Goal: Transaction & Acquisition: Purchase product/service

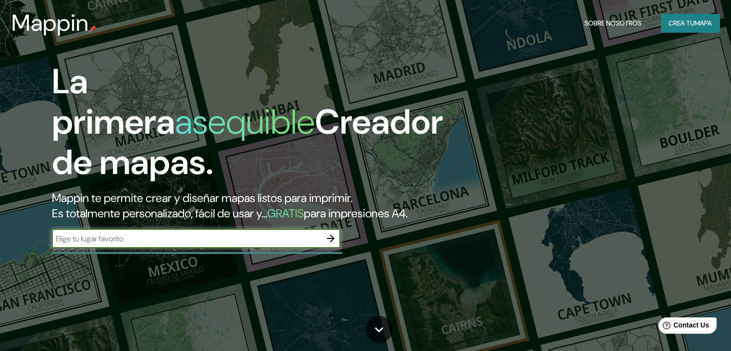
click at [205, 244] on input "text" at bounding box center [186, 238] width 269 height 11
click at [81, 244] on input "huuaca rajada" at bounding box center [186, 238] width 269 height 11
click at [68, 244] on input "huuaca rajada" at bounding box center [186, 238] width 269 height 11
type input "huaca rajada"
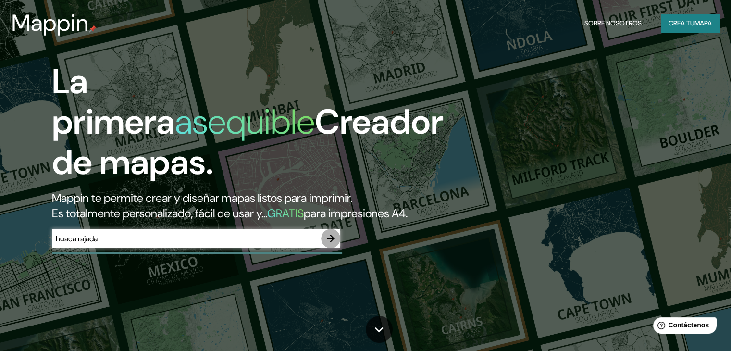
click at [334, 244] on icon "button" at bounding box center [331, 239] width 12 height 12
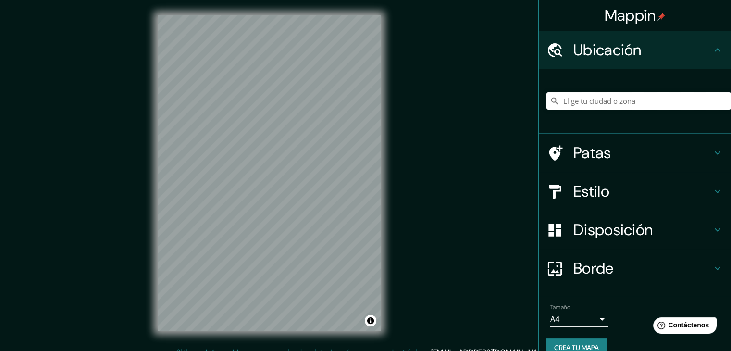
click at [591, 106] on input "Elige tu ciudad o zona" at bounding box center [638, 100] width 185 height 17
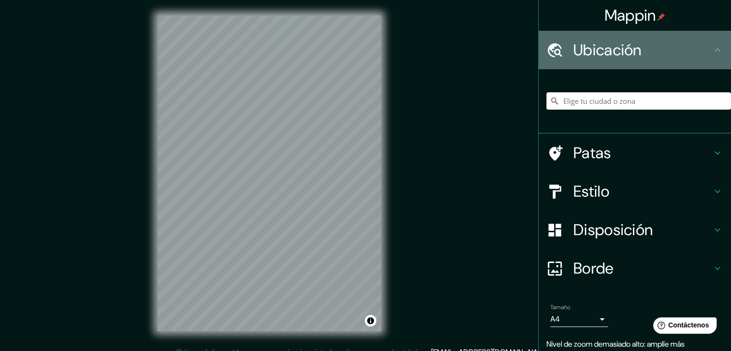
click at [717, 47] on div "Ubicación" at bounding box center [635, 50] width 192 height 38
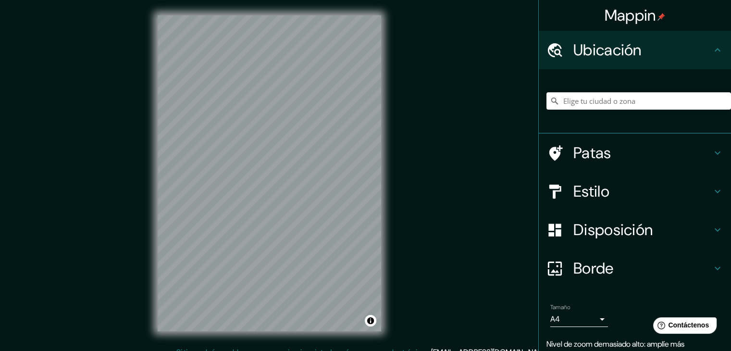
click at [714, 50] on icon at bounding box center [717, 49] width 6 height 3
click at [637, 100] on input "Elige tu ciudad o zona" at bounding box center [638, 100] width 185 height 17
click at [592, 268] on font "Borde" at bounding box center [593, 268] width 40 height 20
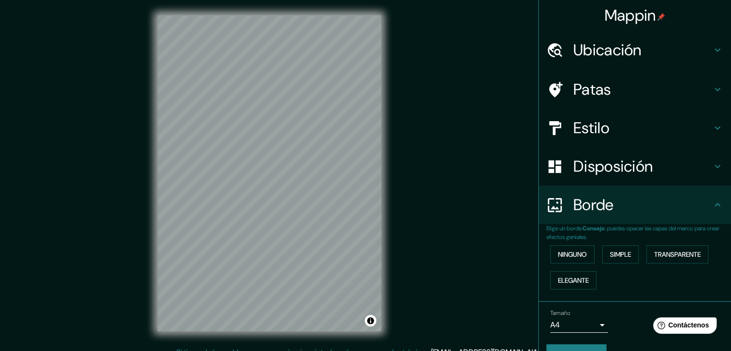
click at [580, 180] on div "Disposición" at bounding box center [635, 166] width 192 height 38
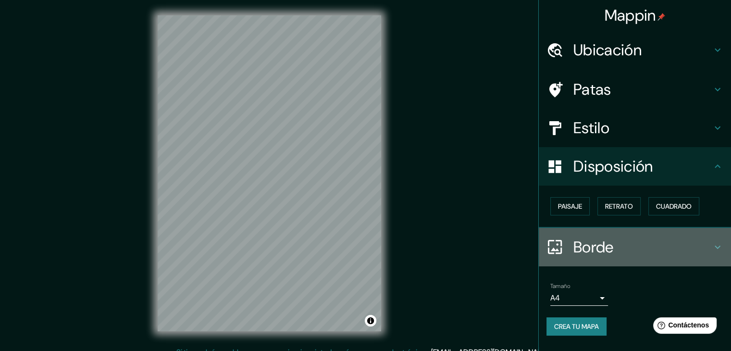
click at [713, 246] on icon at bounding box center [718, 247] width 12 height 12
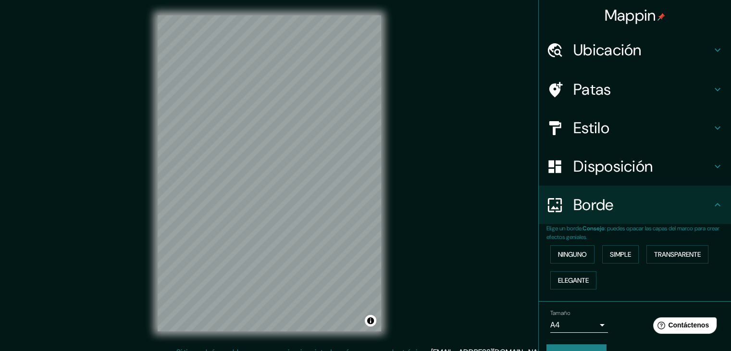
click at [712, 205] on icon at bounding box center [718, 205] width 12 height 12
click at [714, 205] on icon at bounding box center [717, 204] width 6 height 3
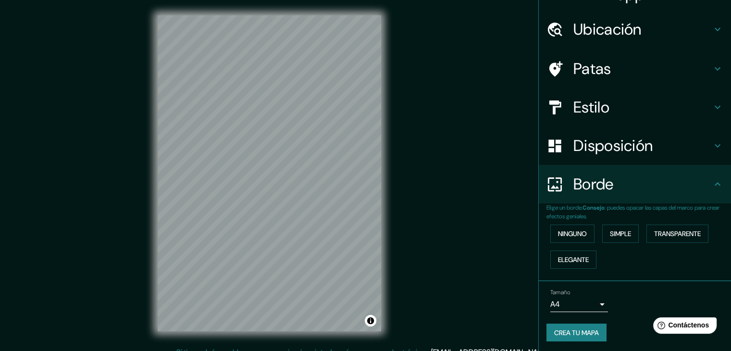
scroll to position [22, 0]
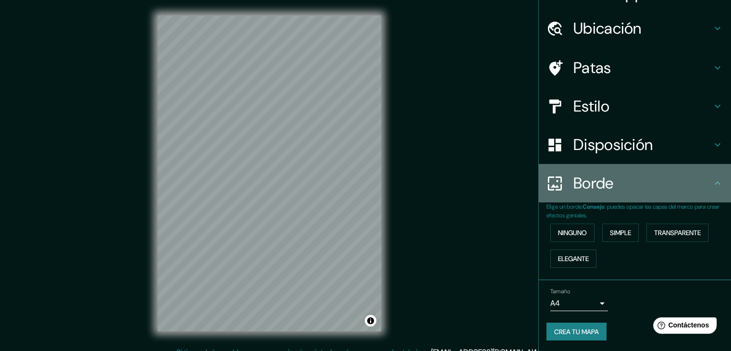
click at [604, 175] on font "Borde" at bounding box center [593, 183] width 40 height 20
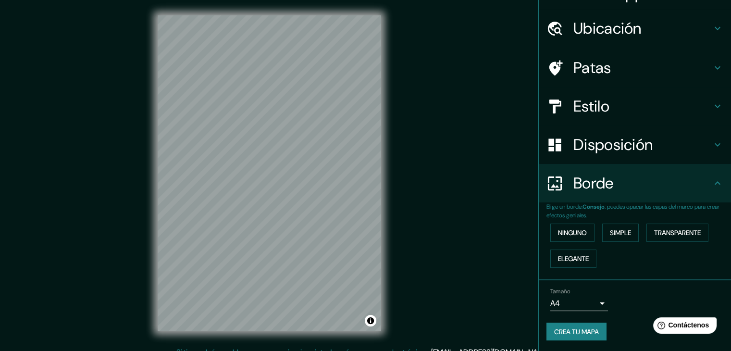
click at [591, 141] on font "Disposición" at bounding box center [612, 145] width 79 height 20
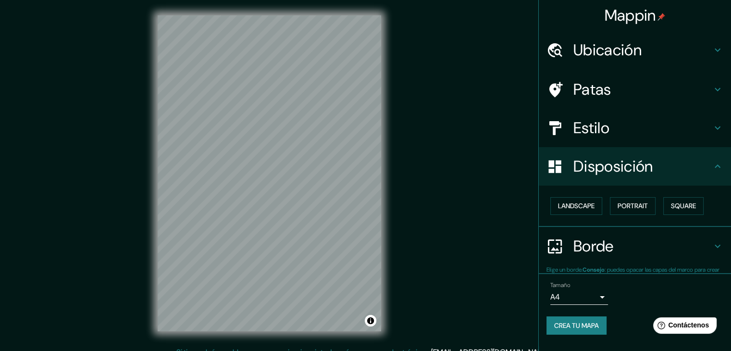
scroll to position [0, 0]
click at [590, 126] on font "Estilo" at bounding box center [591, 128] width 36 height 20
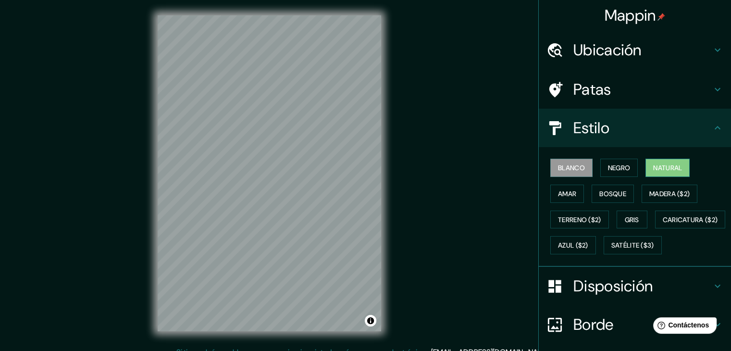
click at [653, 172] on font "Natural" at bounding box center [667, 167] width 29 height 12
click at [617, 193] on font "Bosque" at bounding box center [612, 193] width 27 height 9
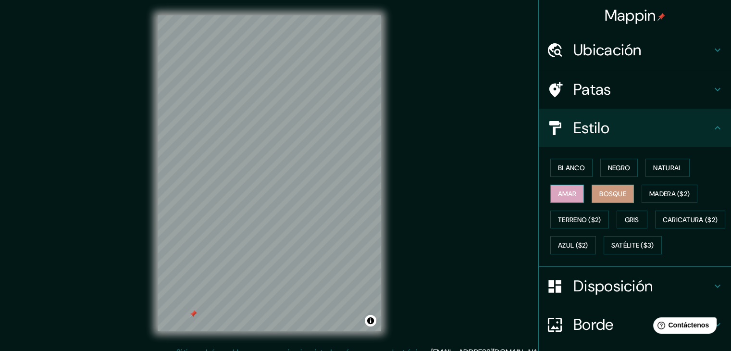
click at [568, 193] on font "Amar" at bounding box center [567, 193] width 18 height 9
click at [607, 188] on font "Bosque" at bounding box center [612, 193] width 27 height 12
click at [654, 193] on font "Madera ($2)" at bounding box center [669, 193] width 40 height 9
click at [406, 350] on html "Mappin Ubicación Patas Estilo Blanco Negro Natural [PERSON_NAME] ($2) Terreno (…" at bounding box center [365, 175] width 731 height 351
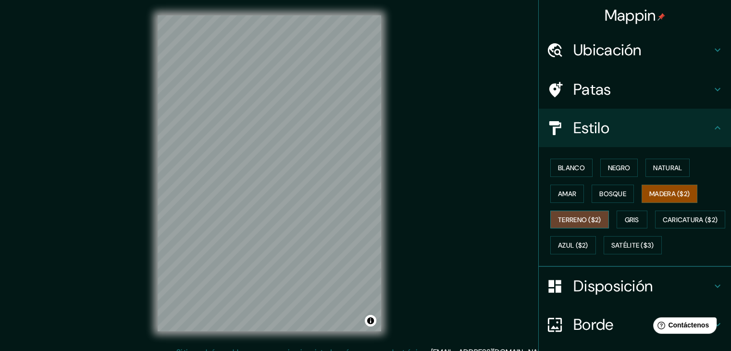
click at [567, 220] on font "Terreno ($2)" at bounding box center [579, 219] width 43 height 9
click at [630, 218] on font "Gris" at bounding box center [632, 219] width 14 height 9
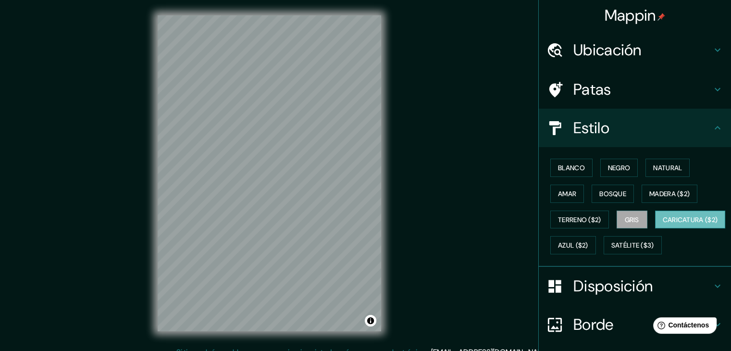
click at [663, 224] on font "Caricatura ($2)" at bounding box center [690, 219] width 55 height 9
click at [588, 246] on font "Azul ($2)" at bounding box center [573, 245] width 30 height 9
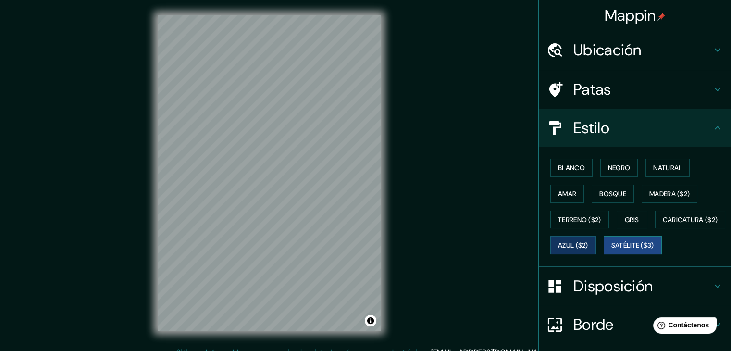
click at [611, 250] on font "Satélite ($3)" at bounding box center [632, 245] width 43 height 9
click at [608, 166] on font "Negro" at bounding box center [619, 167] width 23 height 9
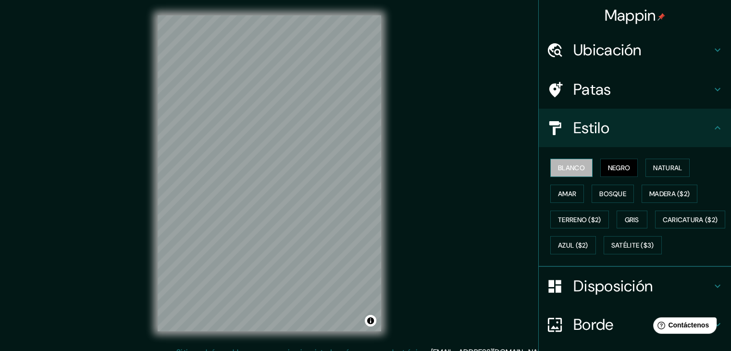
click at [565, 166] on font "Blanco" at bounding box center [571, 167] width 27 height 9
click at [664, 166] on font "Natural" at bounding box center [667, 167] width 29 height 9
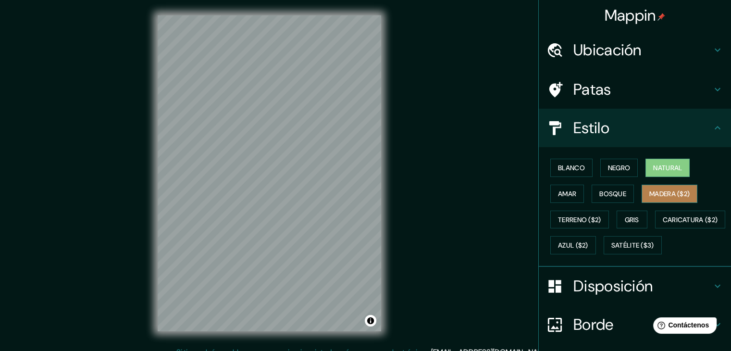
click at [660, 192] on font "Madera ($2)" at bounding box center [669, 193] width 40 height 9
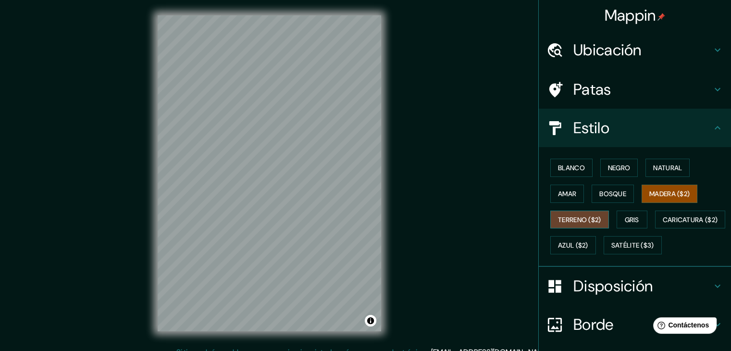
click at [569, 221] on font "Terreno ($2)" at bounding box center [579, 219] width 43 height 9
click at [631, 219] on font "Gris" at bounding box center [632, 219] width 14 height 9
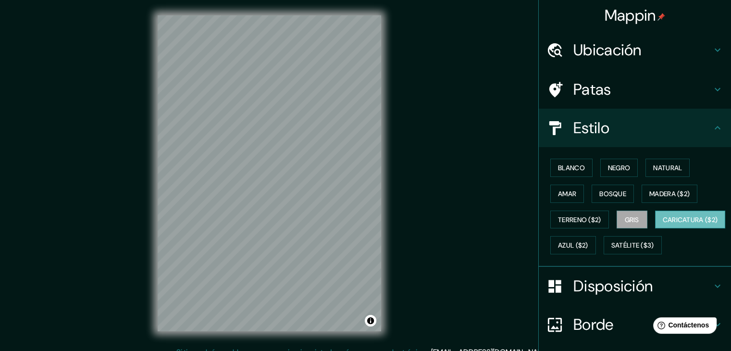
click at [663, 224] on font "Caricatura ($2)" at bounding box center [690, 219] width 55 height 9
click at [588, 243] on font "Azul ($2)" at bounding box center [573, 245] width 30 height 9
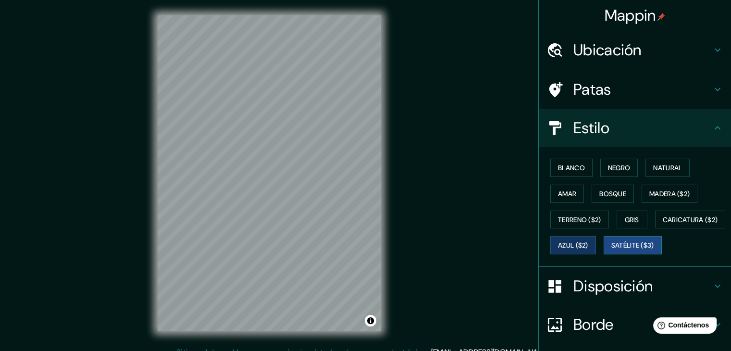
click at [611, 250] on font "Satélite ($3)" at bounding box center [632, 245] width 43 height 9
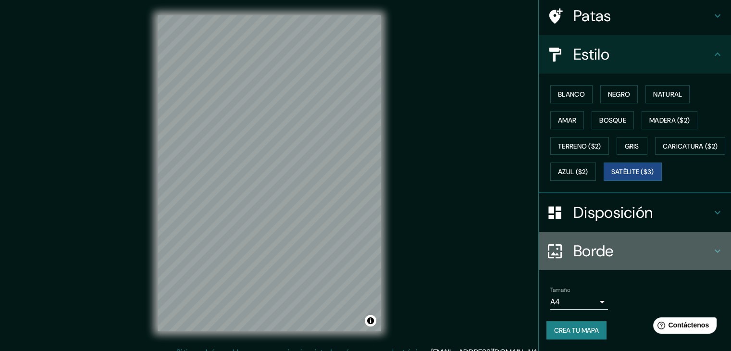
drag, startPoint x: 709, startPoint y: 247, endPoint x: 701, endPoint y: 250, distance: 7.8
click at [712, 247] on icon at bounding box center [718, 251] width 12 height 12
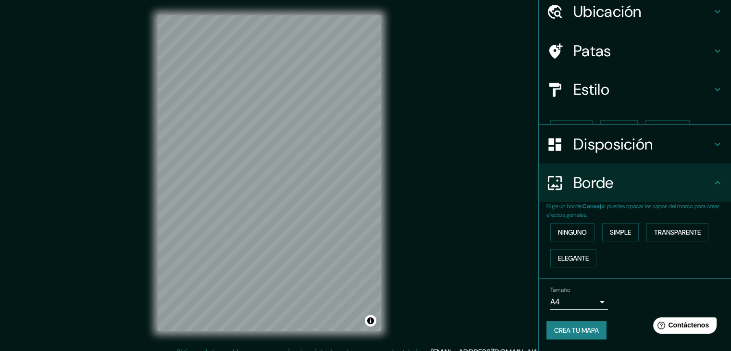
scroll to position [22, 0]
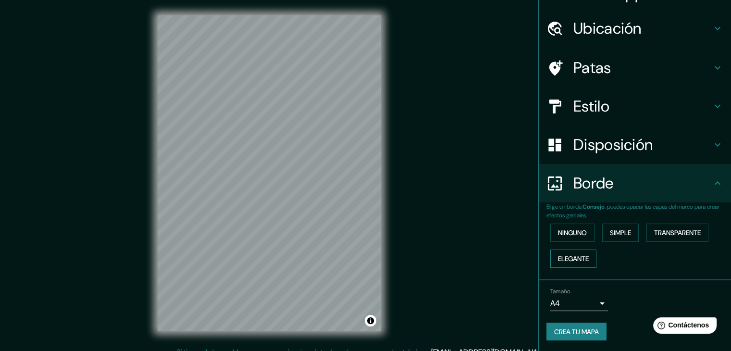
click at [570, 256] on font "Elegante" at bounding box center [573, 258] width 31 height 9
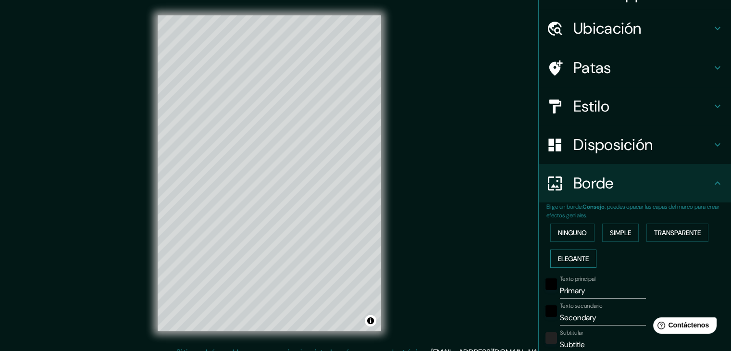
click at [570, 256] on font "Elegante" at bounding box center [573, 258] width 31 height 9
type input "37"
type input "19"
click at [660, 238] on button "Transparente" at bounding box center [677, 232] width 62 height 18
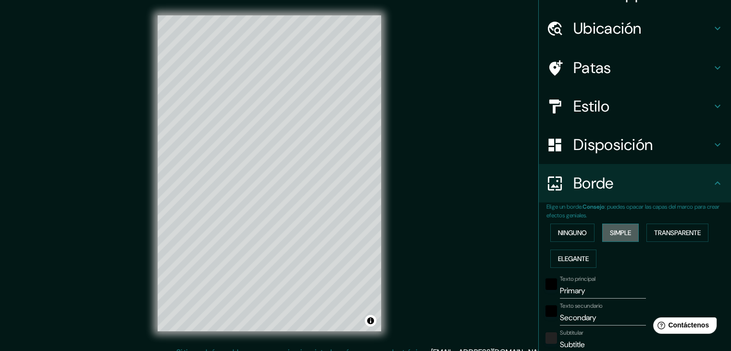
click at [617, 234] on font "Simple" at bounding box center [620, 232] width 21 height 9
click at [574, 232] on font "Ninguno" at bounding box center [572, 232] width 29 height 9
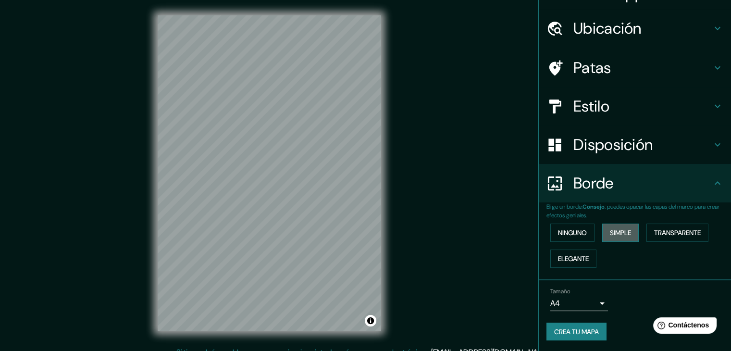
click at [622, 232] on font "Simple" at bounding box center [620, 232] width 21 height 9
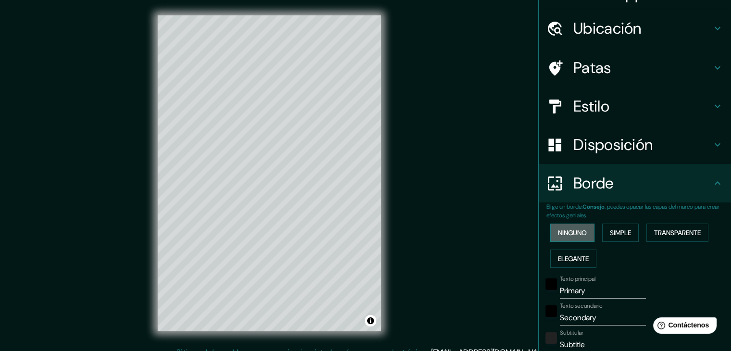
click at [569, 230] on font "Ninguno" at bounding box center [572, 232] width 29 height 9
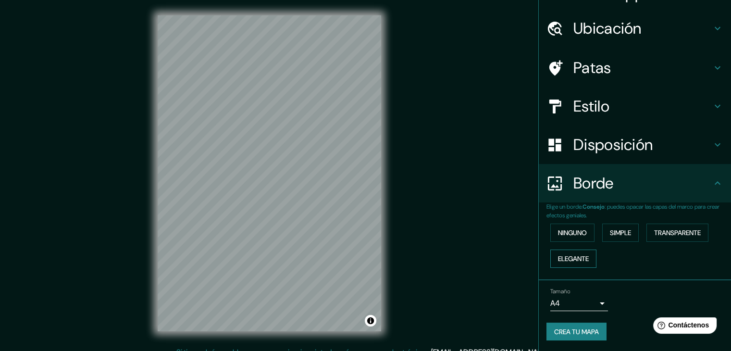
click at [563, 254] on font "Elegante" at bounding box center [573, 258] width 31 height 9
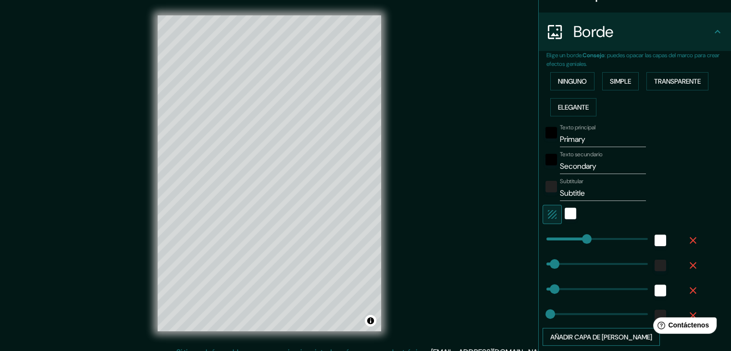
scroll to position [214, 0]
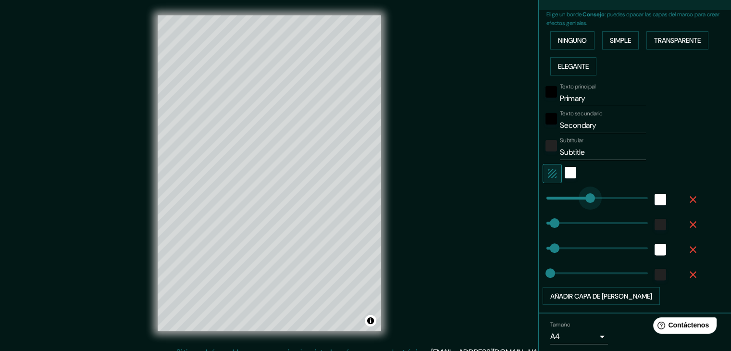
type input "213"
type input "37"
type input "19"
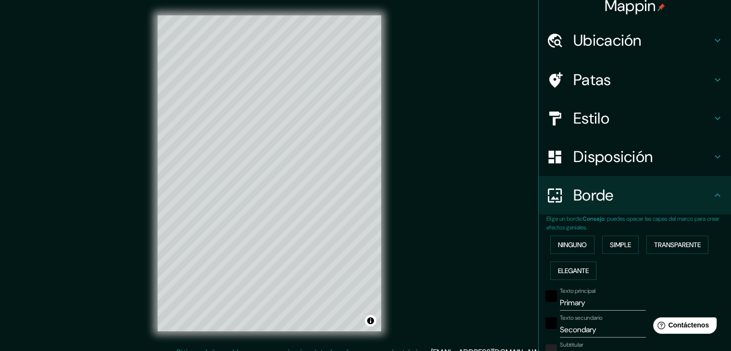
scroll to position [0, 0]
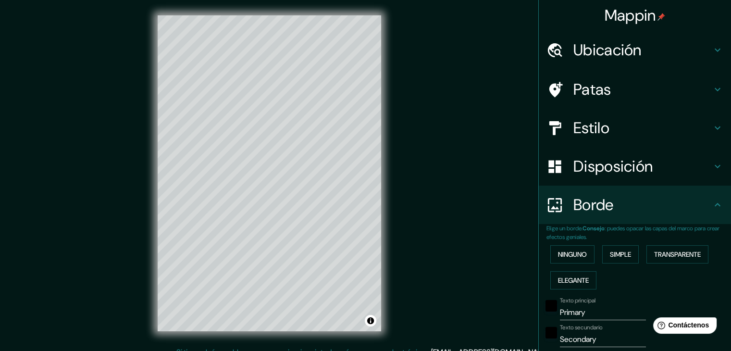
click at [584, 55] on font "Ubicación" at bounding box center [607, 50] width 68 height 20
type input "37"
type input "19"
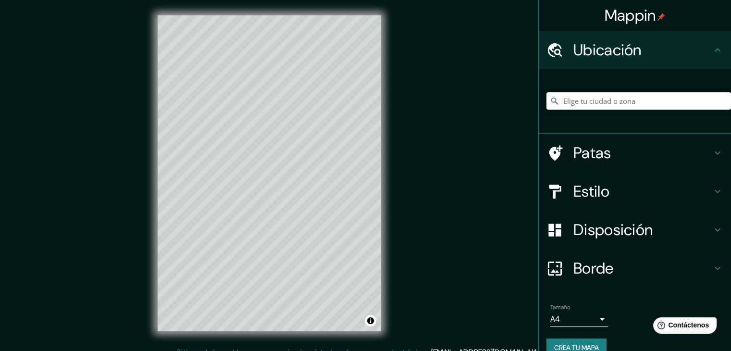
click at [594, 153] on font "Patas" at bounding box center [592, 153] width 38 height 20
type input "37"
type input "19"
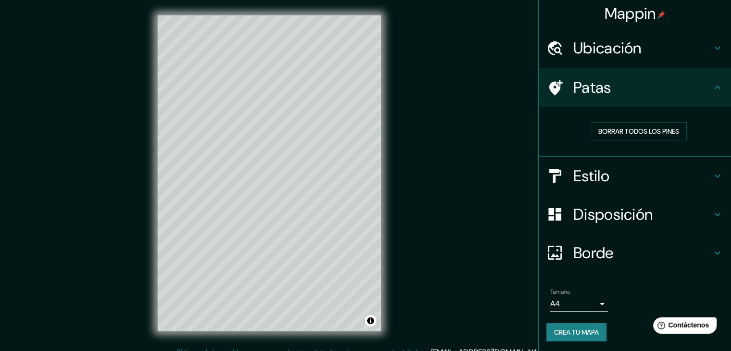
scroll to position [2, 0]
click at [616, 249] on h4 "Borde" at bounding box center [642, 252] width 138 height 19
type input "37"
type input "19"
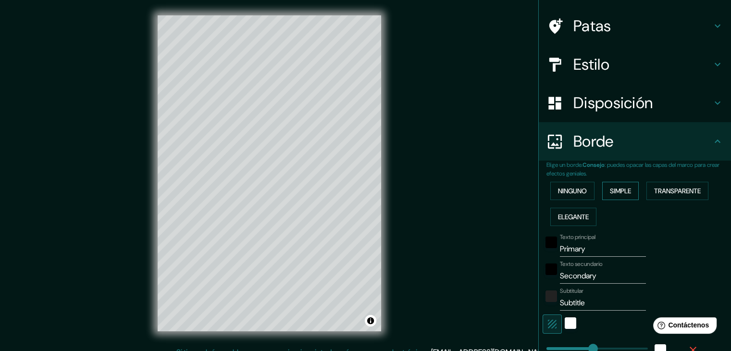
scroll to position [98, 0]
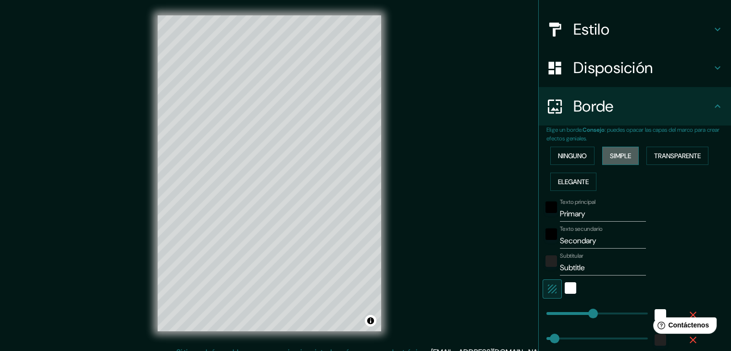
click at [613, 154] on font "Simple" at bounding box center [620, 155] width 21 height 9
click at [572, 156] on font "Ninguno" at bounding box center [572, 155] width 29 height 9
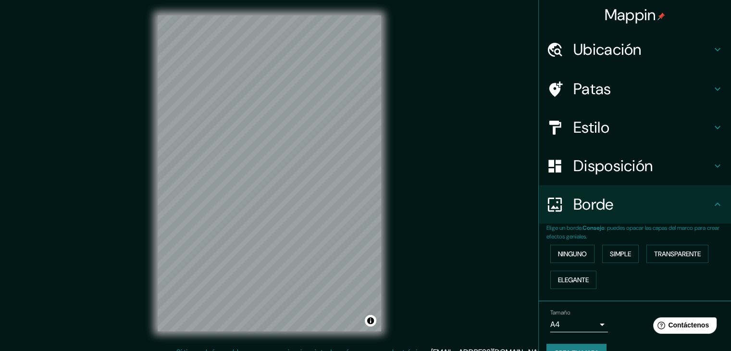
scroll to position [0, 0]
click at [587, 164] on font "Disposición" at bounding box center [612, 166] width 79 height 20
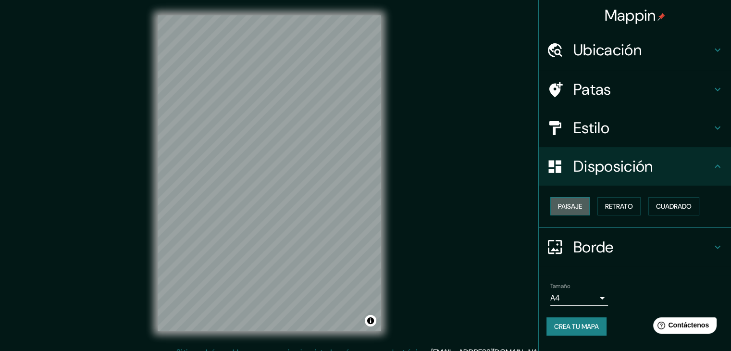
click at [575, 206] on font "Paisaje" at bounding box center [570, 206] width 24 height 9
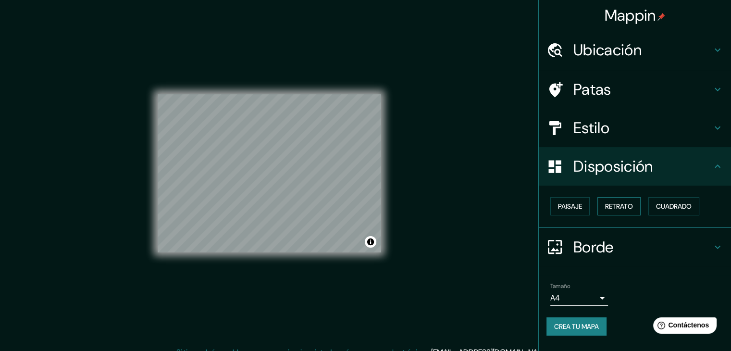
click at [603, 206] on button "Retrato" at bounding box center [618, 206] width 43 height 18
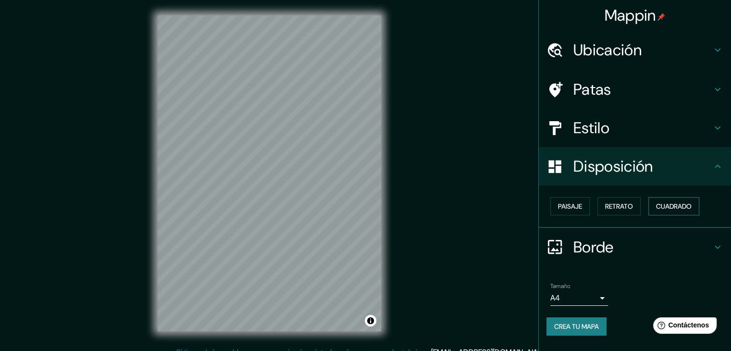
click at [661, 206] on font "Cuadrado" at bounding box center [674, 206] width 36 height 9
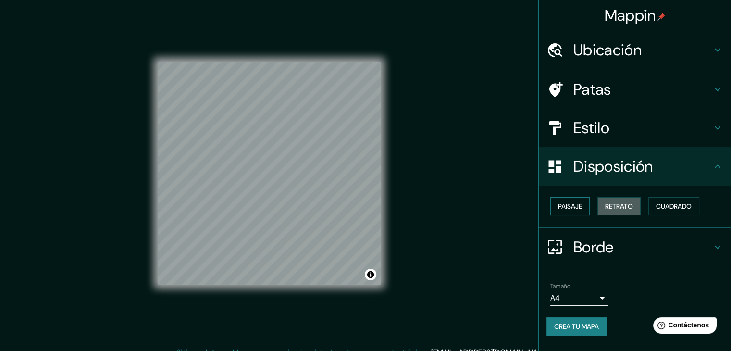
drag, startPoint x: 623, startPoint y: 205, endPoint x: 586, endPoint y: 205, distance: 37.5
click at [623, 205] on font "Retrato" at bounding box center [619, 206] width 28 height 9
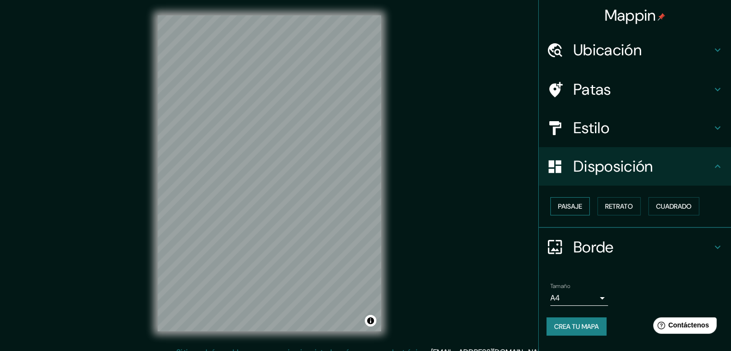
click at [582, 205] on font "Paisaje" at bounding box center [570, 206] width 24 height 9
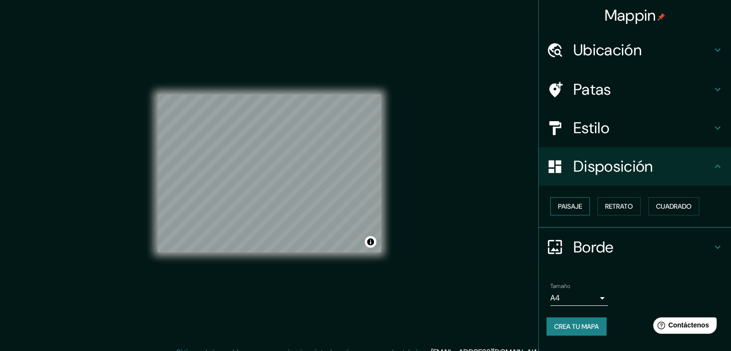
click at [582, 204] on font "Paisaje" at bounding box center [570, 206] width 24 height 9
click at [618, 211] on font "Retrato" at bounding box center [619, 206] width 28 height 12
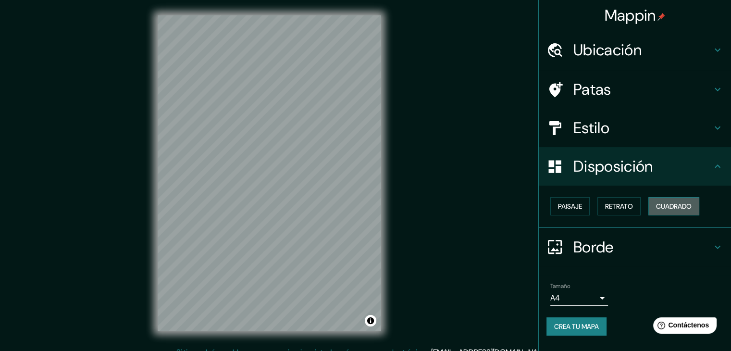
click at [656, 205] on button "Cuadrado" at bounding box center [673, 206] width 51 height 18
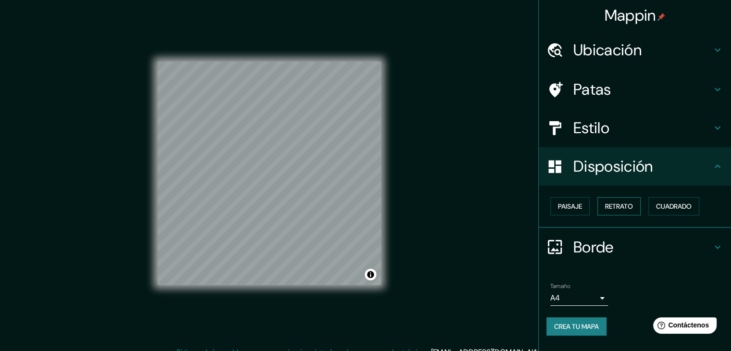
click at [612, 205] on font "Retrato" at bounding box center [619, 206] width 28 height 9
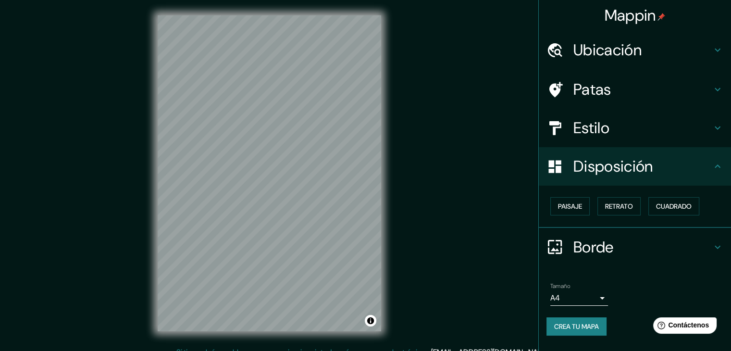
click at [581, 135] on font "Estilo" at bounding box center [591, 128] width 36 height 20
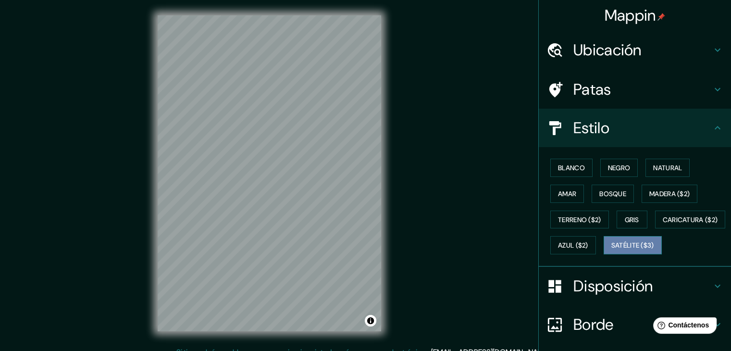
click at [611, 250] on font "Satélite ($3)" at bounding box center [632, 245] width 43 height 9
click at [663, 224] on font "Caricatura ($2)" at bounding box center [690, 219] width 55 height 9
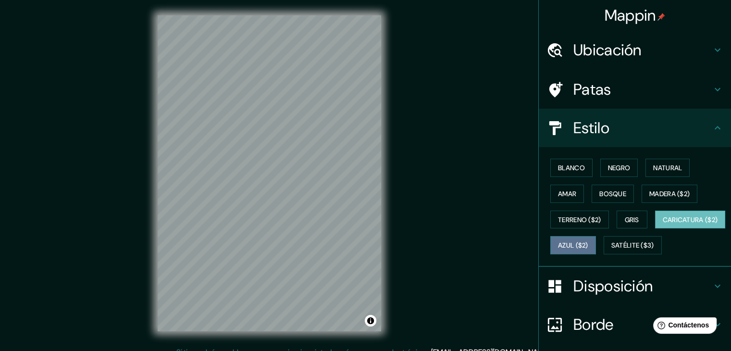
click at [588, 241] on font "Azul ($2)" at bounding box center [573, 245] width 30 height 9
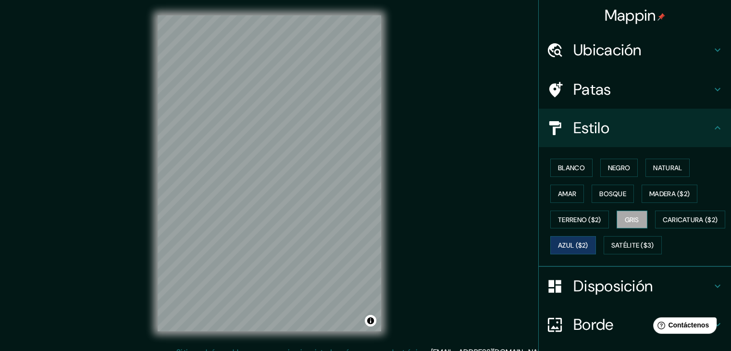
click at [628, 216] on font "Gris" at bounding box center [632, 219] width 14 height 9
click at [663, 224] on font "Caricatura ($2)" at bounding box center [690, 219] width 55 height 9
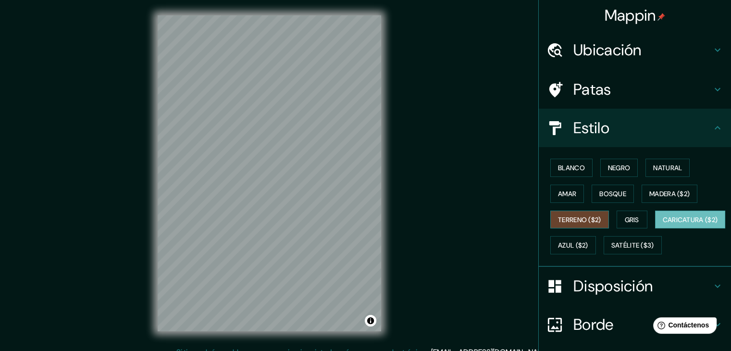
click at [577, 210] on button "Terreno ($2)" at bounding box center [579, 219] width 59 height 18
click at [615, 191] on font "Bosque" at bounding box center [612, 193] width 27 height 9
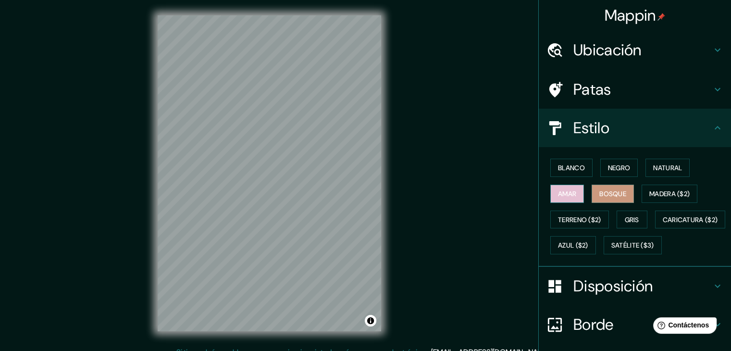
click at [559, 192] on font "Amar" at bounding box center [567, 193] width 18 height 9
click at [561, 170] on font "Blanco" at bounding box center [571, 167] width 27 height 9
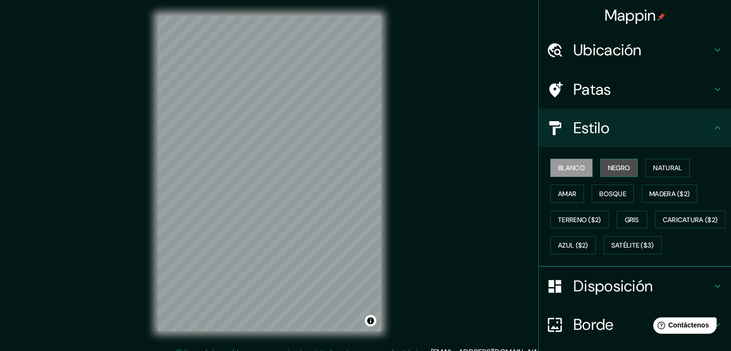
click at [613, 166] on font "Negro" at bounding box center [619, 167] width 23 height 9
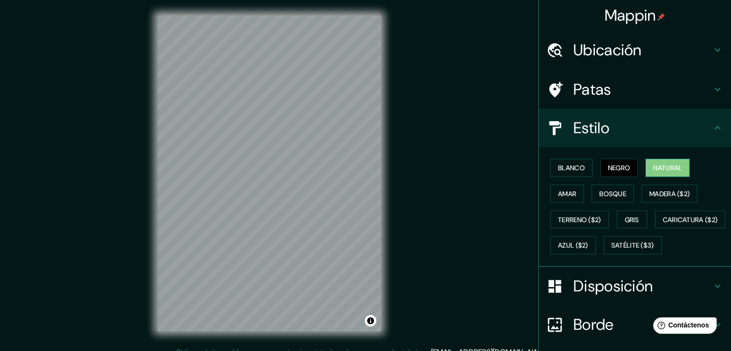
click at [659, 166] on font "Natural" at bounding box center [667, 167] width 29 height 9
click at [660, 189] on font "Madera ($2)" at bounding box center [669, 193] width 40 height 9
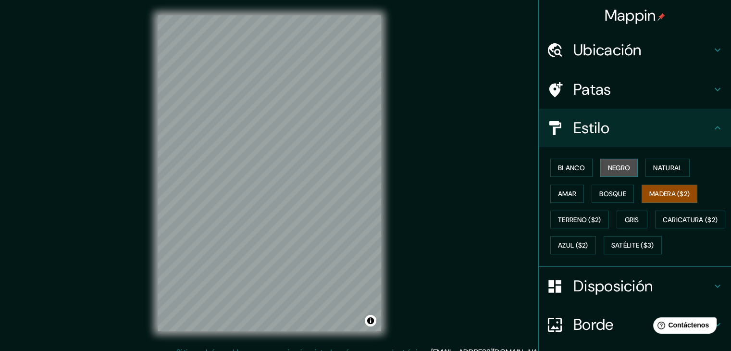
click at [609, 172] on font "Negro" at bounding box center [619, 167] width 23 height 12
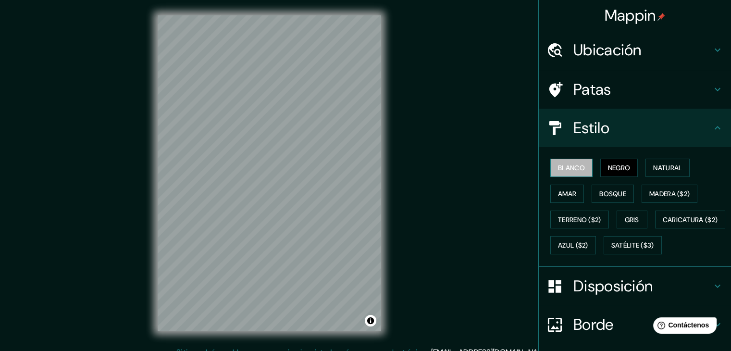
click at [578, 165] on font "Blanco" at bounding box center [571, 167] width 27 height 9
click at [609, 165] on font "Negro" at bounding box center [619, 167] width 23 height 9
click at [663, 170] on font "Natural" at bounding box center [667, 167] width 29 height 9
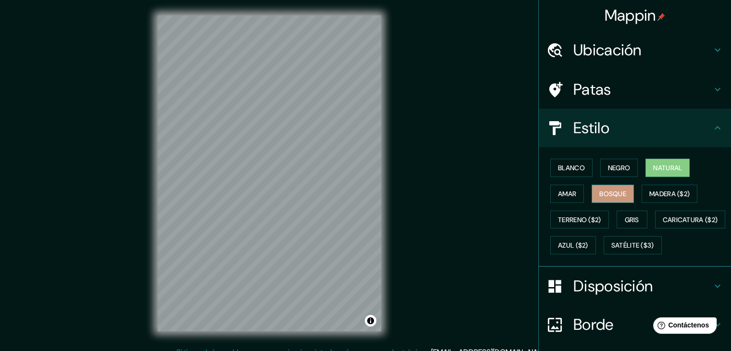
click at [603, 191] on font "Bosque" at bounding box center [612, 193] width 27 height 9
click at [558, 193] on font "Amar" at bounding box center [567, 193] width 18 height 9
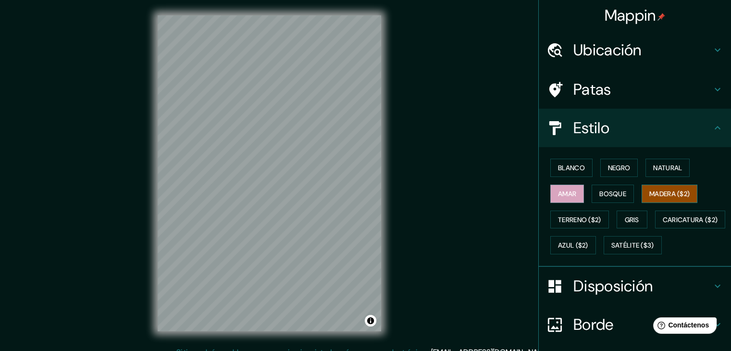
click at [676, 192] on font "Madera ($2)" at bounding box center [669, 193] width 40 height 9
click at [608, 193] on font "Bosque" at bounding box center [612, 193] width 27 height 9
click at [659, 190] on font "Madera ($2)" at bounding box center [669, 193] width 40 height 9
